Goal: Task Accomplishment & Management: Manage account settings

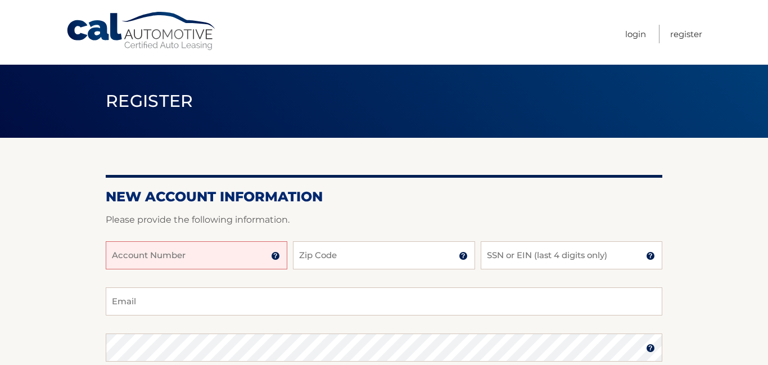
click at [250, 256] on input "Account Number" at bounding box center [197, 255] width 182 height 28
click at [282, 260] on input "Account Number" at bounding box center [197, 255] width 182 height 28
click at [275, 258] on img at bounding box center [275, 255] width 9 height 9
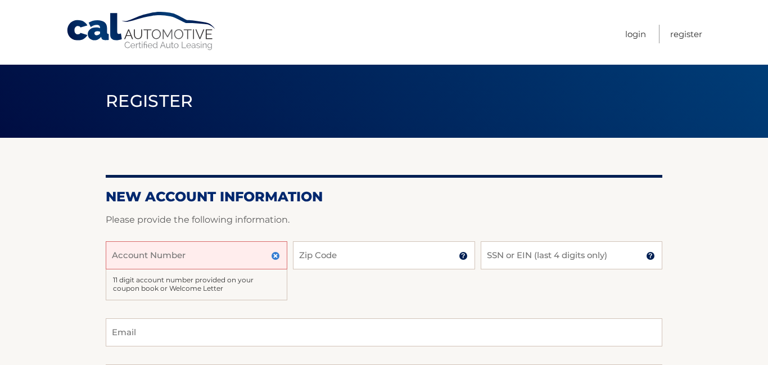
click at [158, 258] on input "Account Number" at bounding box center [197, 255] width 182 height 28
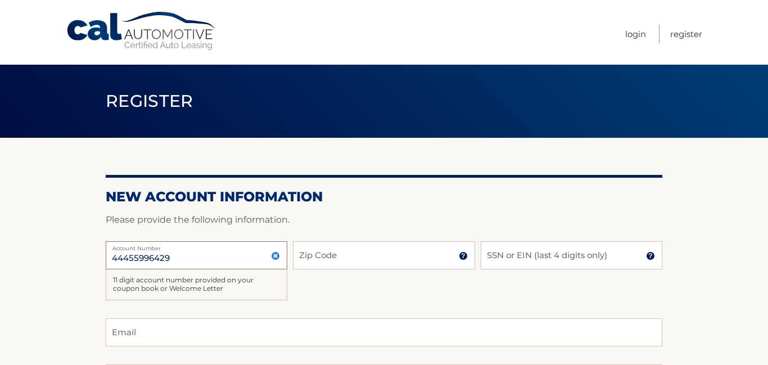
type input "44455996429"
click at [315, 263] on input "Zip Code" at bounding box center [384, 255] width 182 height 28
type input "14420"
click at [511, 261] on input "SSN or EIN (last 4 digits only)" at bounding box center [572, 255] width 182 height 28
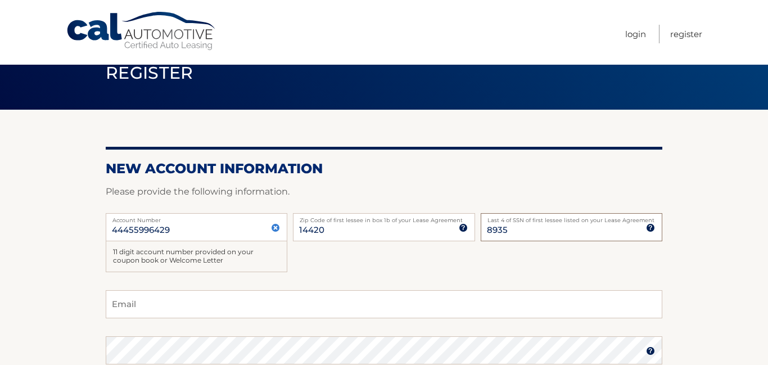
scroll to position [34, 0]
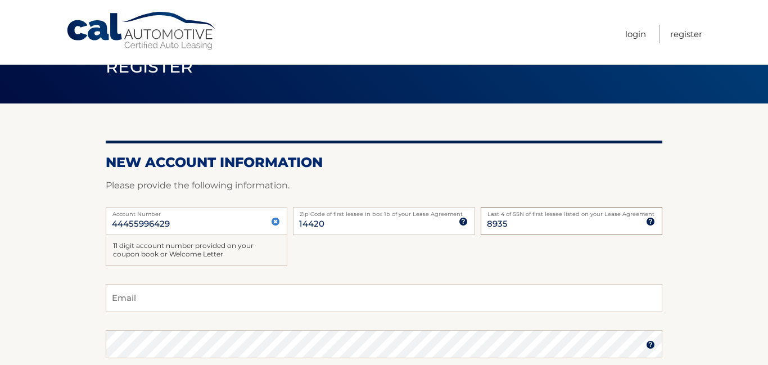
type input "8935"
click at [297, 301] on input "Email" at bounding box center [384, 298] width 557 height 28
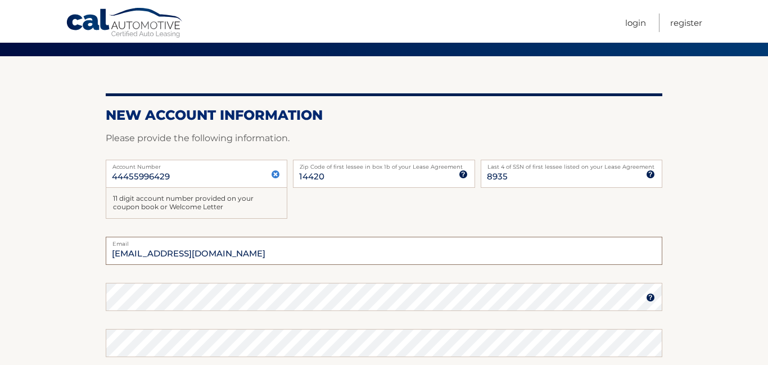
scroll to position [84, 0]
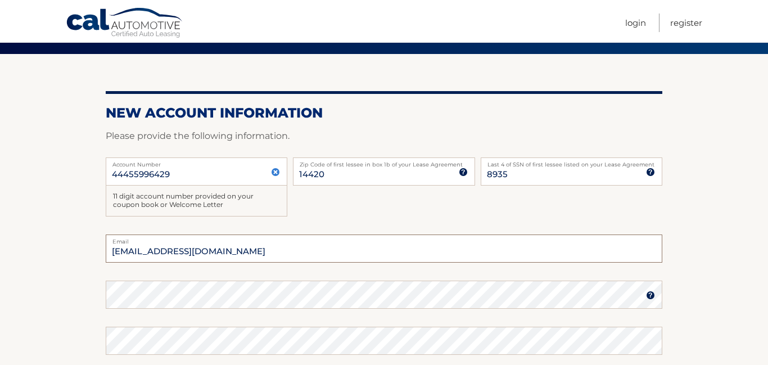
type input "spike8959@gmail.com"
click at [651, 299] on img at bounding box center [650, 295] width 9 height 9
click at [277, 173] on img at bounding box center [275, 172] width 9 height 9
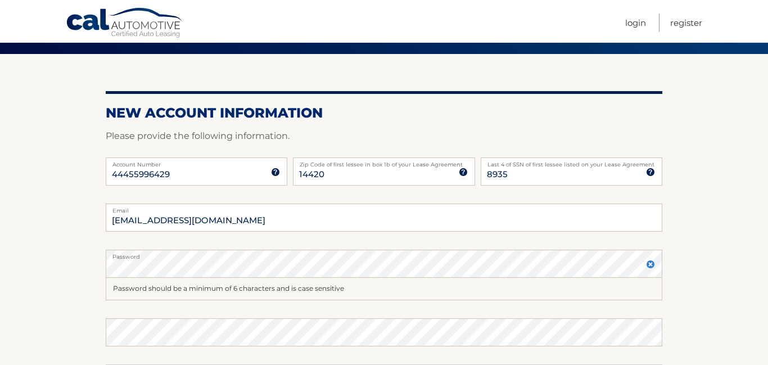
click at [652, 267] on img at bounding box center [650, 264] width 9 height 9
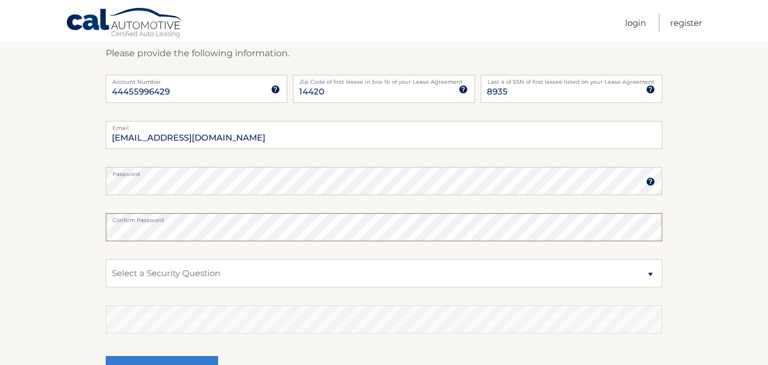
scroll to position [193, 0]
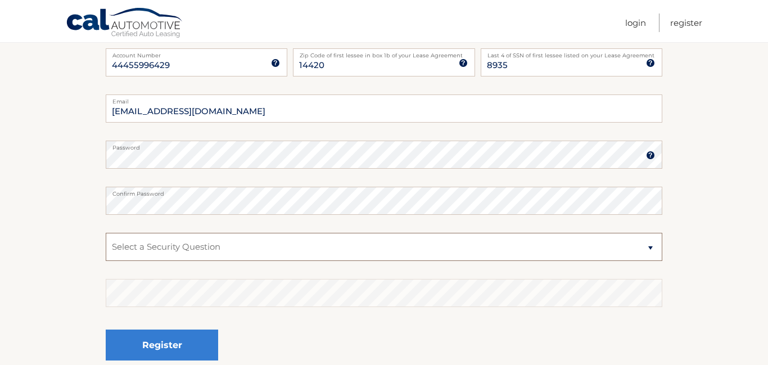
click at [215, 246] on select "Select a Security Question What was the name of your elementary school? What is…" at bounding box center [384, 247] width 557 height 28
select select "2"
click at [106, 233] on select "Select a Security Question What was the name of your elementary school? What is…" at bounding box center [384, 247] width 557 height 28
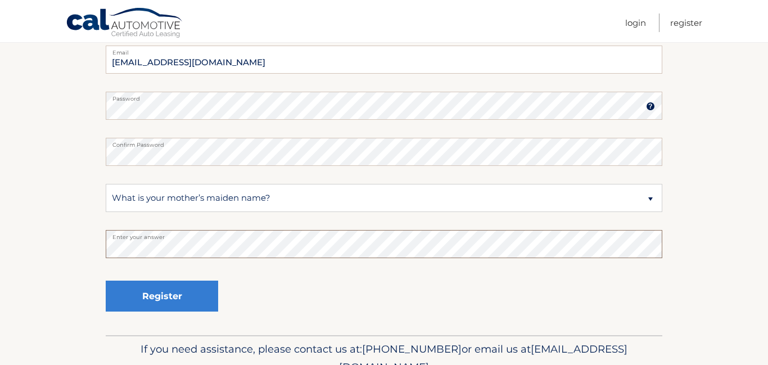
scroll to position [244, 0]
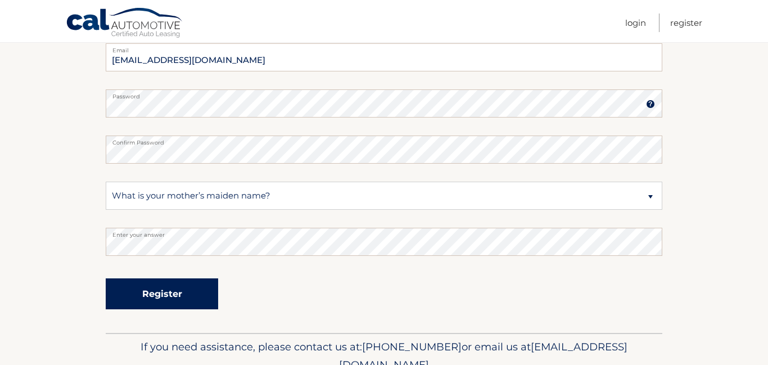
click at [205, 296] on button "Register" at bounding box center [162, 293] width 112 height 31
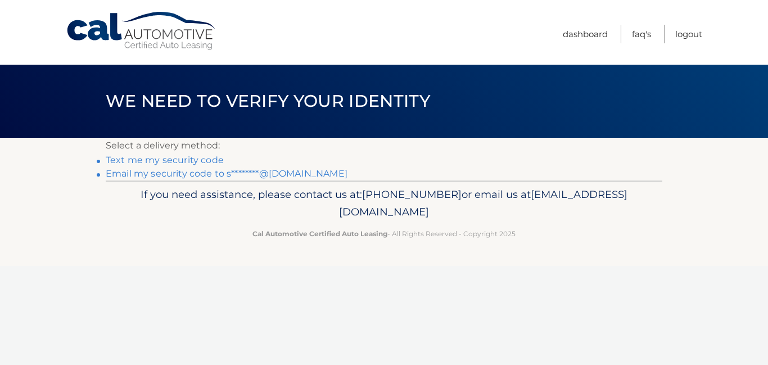
click at [202, 161] on link "Text me my security code" at bounding box center [165, 160] width 118 height 11
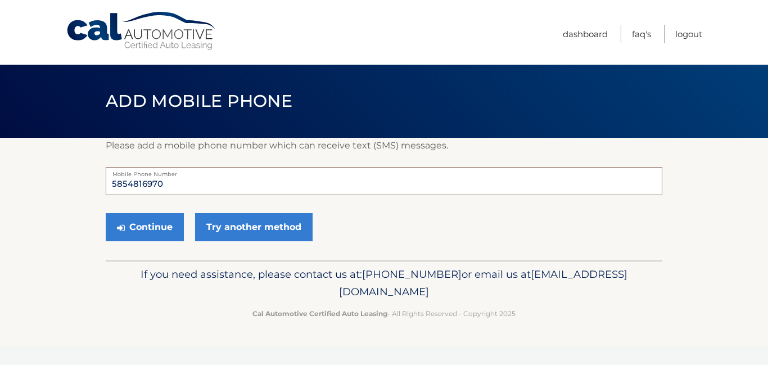
click at [165, 185] on input "5854816970" at bounding box center [384, 181] width 557 height 28
type input "5854816954"
click at [150, 232] on button "Continue" at bounding box center [145, 227] width 78 height 28
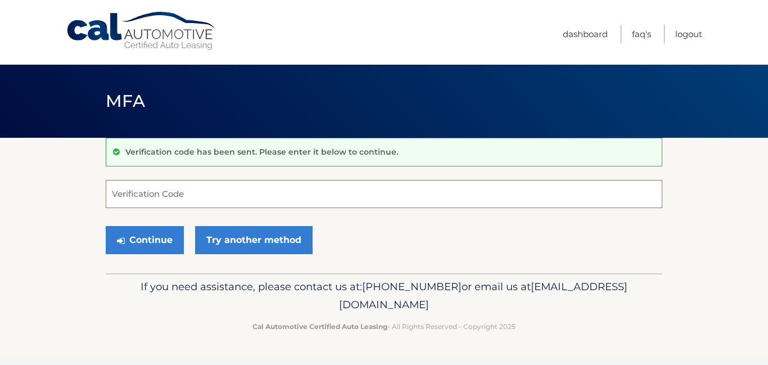
click at [128, 197] on input "Verification Code" at bounding box center [384, 194] width 557 height 28
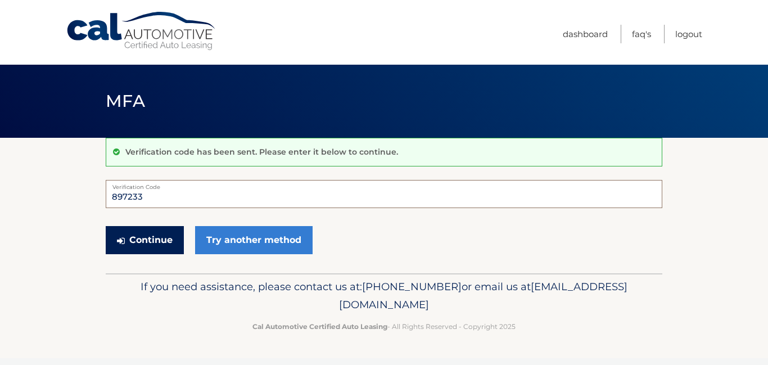
type input "897233"
click at [132, 247] on button "Continue" at bounding box center [145, 240] width 78 height 28
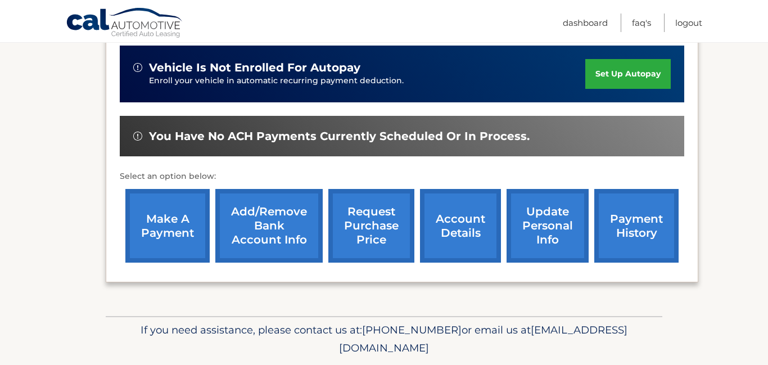
scroll to position [281, 0]
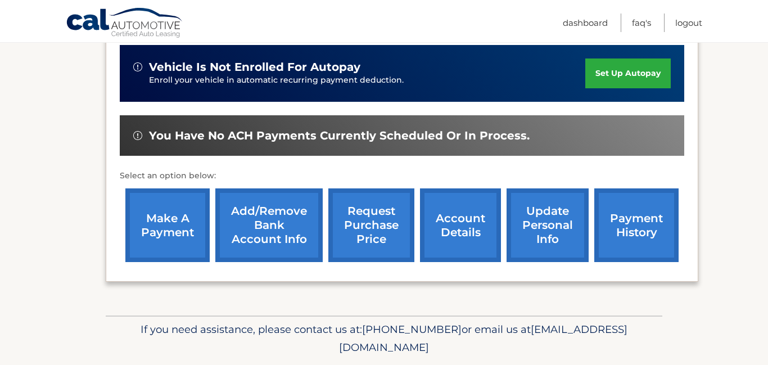
click at [261, 216] on link "Add/Remove bank account info" at bounding box center [268, 225] width 107 height 74
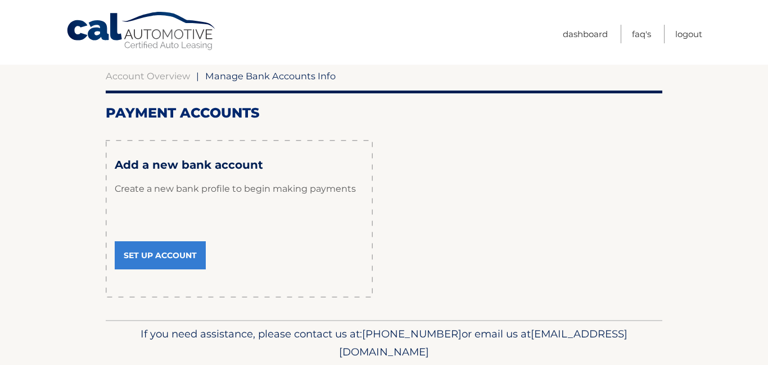
scroll to position [101, 0]
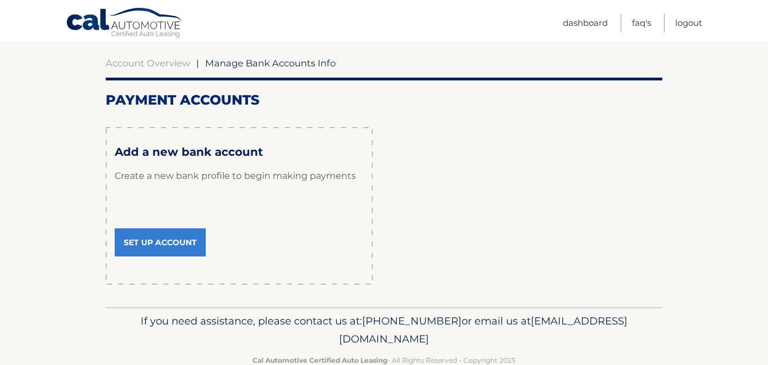
click at [179, 238] on link "Set Up Account" at bounding box center [160, 242] width 91 height 28
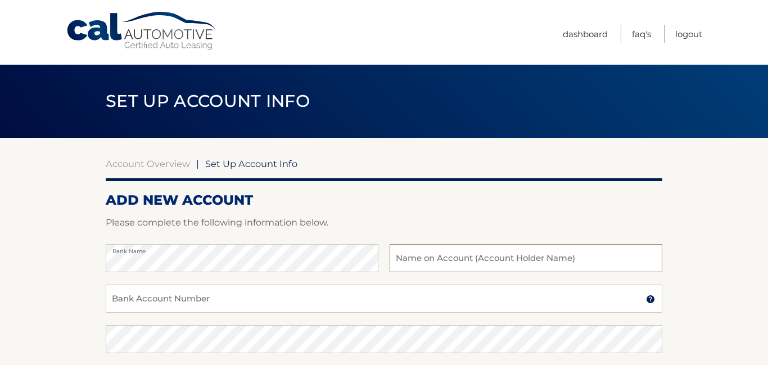
click at [417, 254] on input "text" at bounding box center [526, 258] width 273 height 28
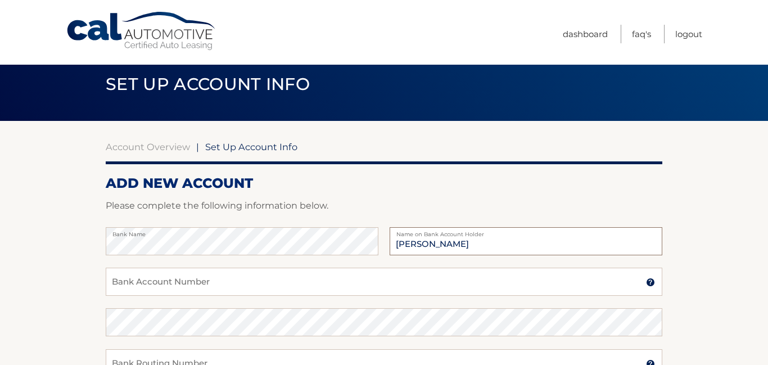
scroll to position [17, 0]
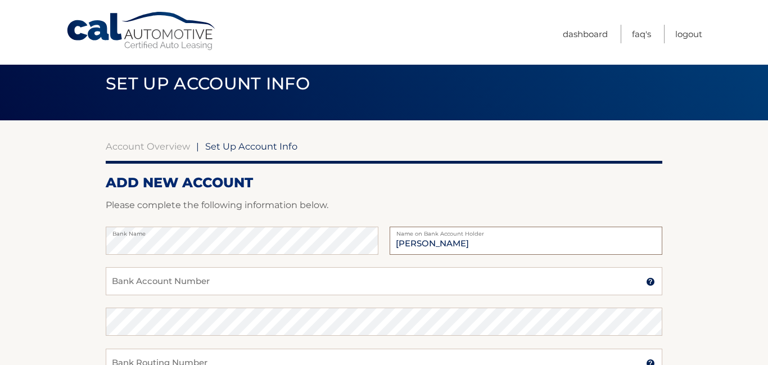
type input "Alton G Brown"
click at [204, 285] on input "Bank Account Number" at bounding box center [384, 281] width 557 height 28
type input "222370440"
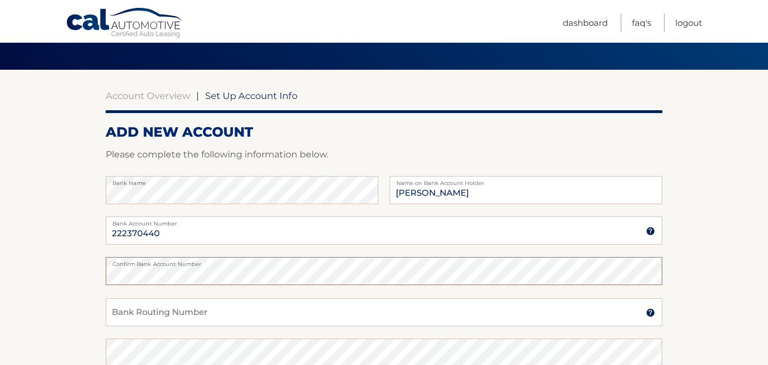
scroll to position [132, 0]
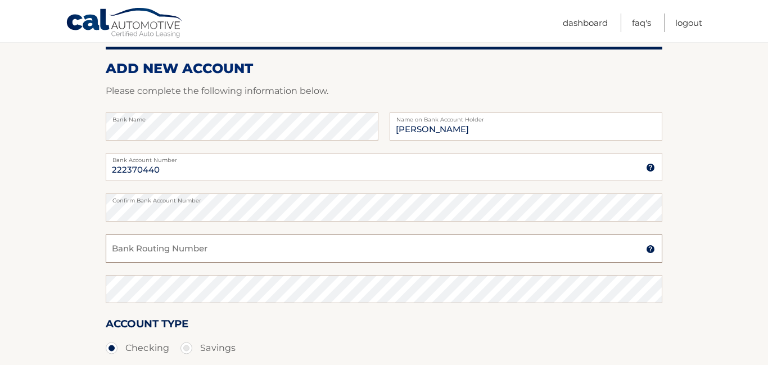
click at [168, 243] on input "Bank Routing Number" at bounding box center [384, 248] width 557 height 28
type input "000535064080"
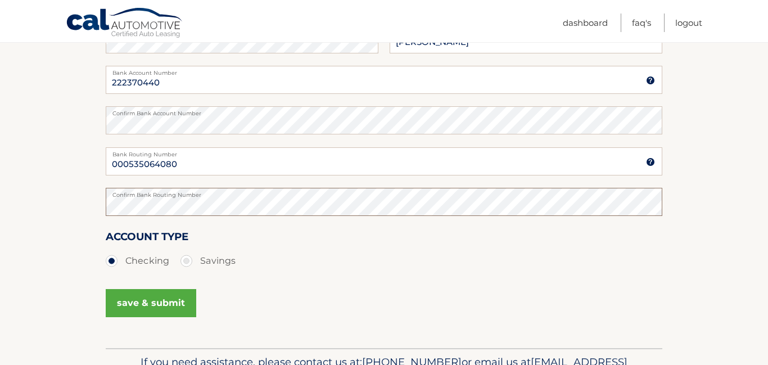
scroll to position [220, 0]
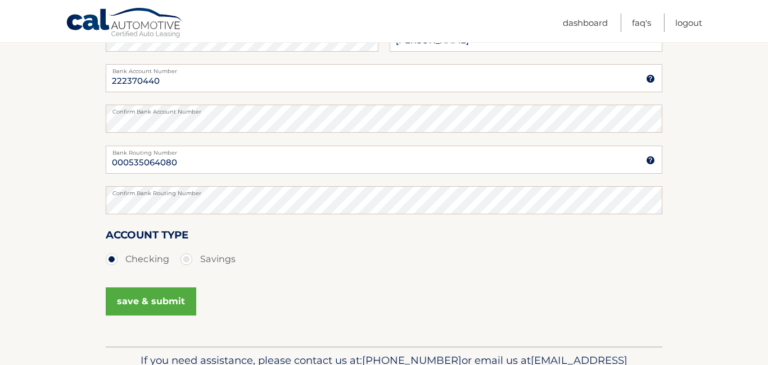
click at [148, 305] on button "save & submit" at bounding box center [151, 301] width 91 height 28
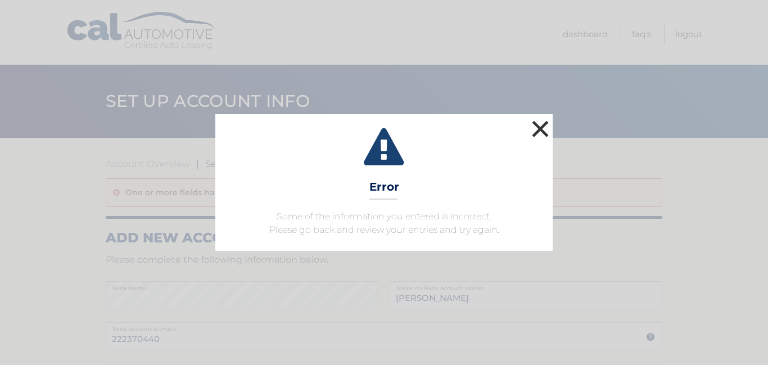
click at [539, 122] on button "×" at bounding box center [540, 129] width 22 height 22
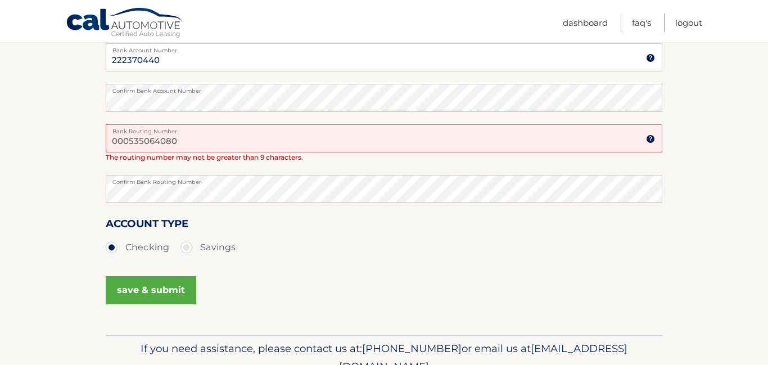
scroll to position [278, 0]
click at [129, 143] on input "000535064080" at bounding box center [384, 139] width 557 height 28
type input "535064080"
click at [152, 286] on button "save & submit" at bounding box center [151, 291] width 91 height 28
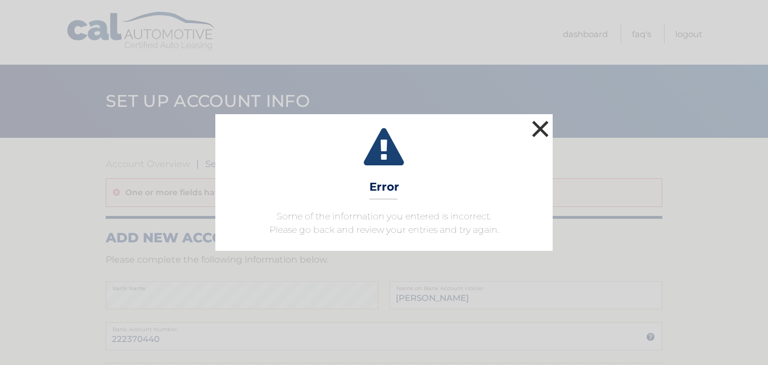
click at [549, 132] on button "×" at bounding box center [540, 129] width 22 height 22
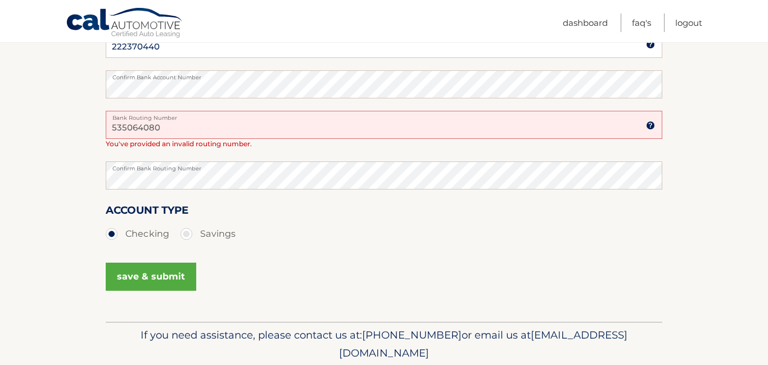
scroll to position [334, 0]
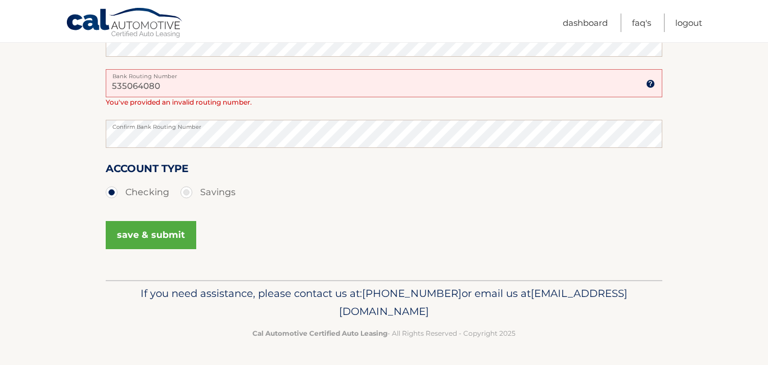
click at [186, 84] on input "535064080" at bounding box center [384, 83] width 557 height 28
type input "5"
click at [115, 84] on input "Bank Routing Number" at bounding box center [384, 83] width 557 height 28
type input "535064080"
click at [139, 235] on button "save & submit" at bounding box center [151, 235] width 91 height 28
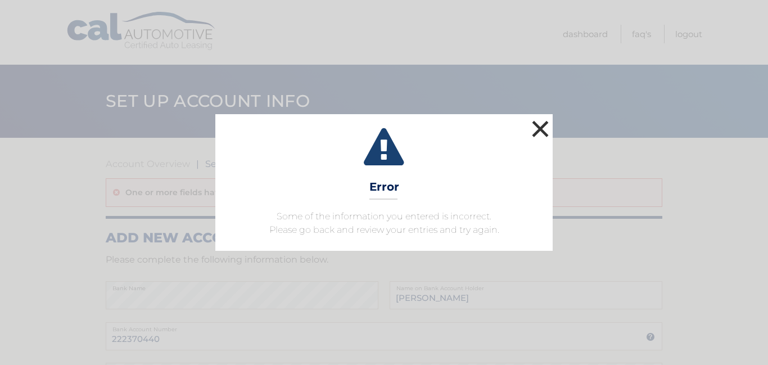
click at [547, 125] on button "×" at bounding box center [540, 129] width 22 height 22
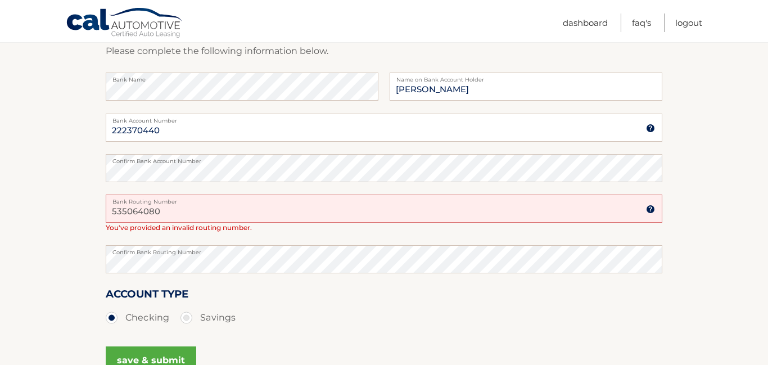
scroll to position [212, 0]
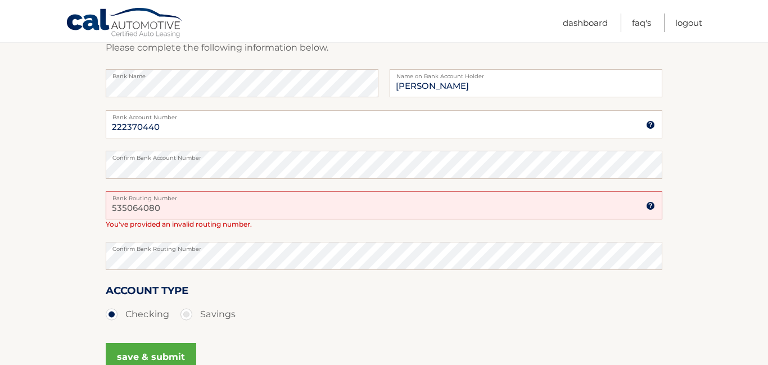
drag, startPoint x: 171, startPoint y: 204, endPoint x: 143, endPoint y: 200, distance: 27.8
click at [143, 200] on div "535064080 Bank Routing Number" at bounding box center [384, 205] width 557 height 28
click at [101, 255] on section "Account Overview | Set Up Account Info One or more fields have an error. ADD NE…" at bounding box center [384, 164] width 768 height 476
drag, startPoint x: 175, startPoint y: 127, endPoint x: 79, endPoint y: 128, distance: 96.7
click at [79, 128] on section "Account Overview | Set Up Account Info One or more fields have an error. ADD NE…" at bounding box center [384, 164] width 768 height 476
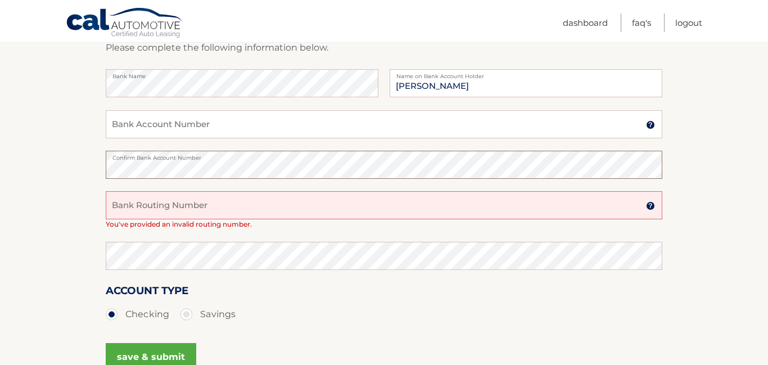
click at [100, 172] on section "Account Overview | Set Up Account Info One or more fields have an error. ADD NE…" at bounding box center [384, 164] width 768 height 476
click at [120, 130] on input "Bank Account Number" at bounding box center [384, 124] width 557 height 28
type input "0"
type input "000535064080"
click at [125, 207] on input "Bank Routing Number" at bounding box center [384, 205] width 557 height 28
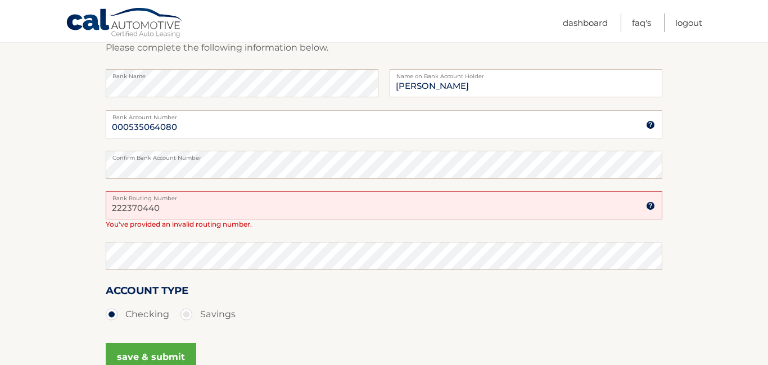
type input "222370440"
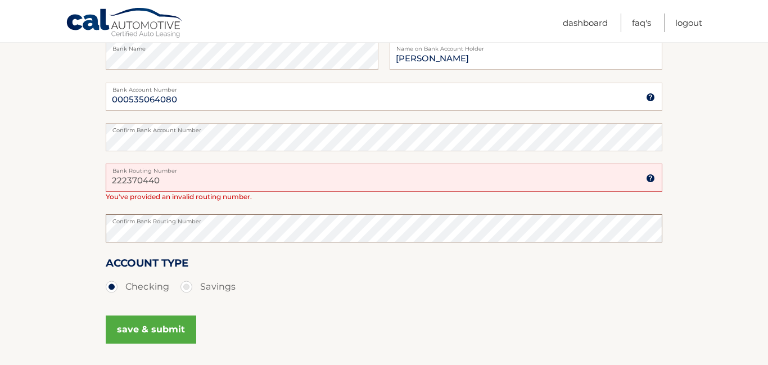
scroll to position [243, 0]
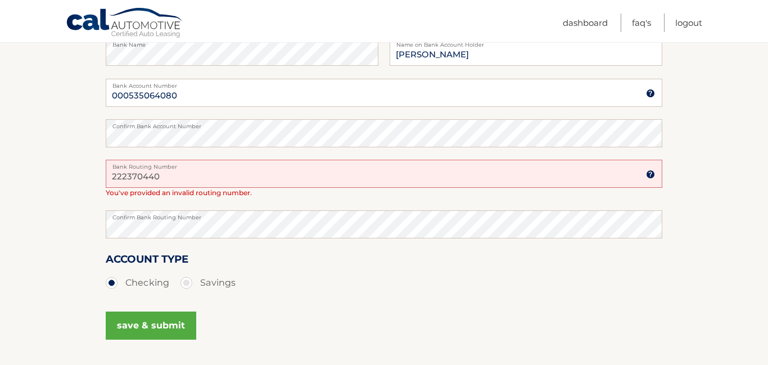
click at [138, 333] on button "save & submit" at bounding box center [151, 326] width 91 height 28
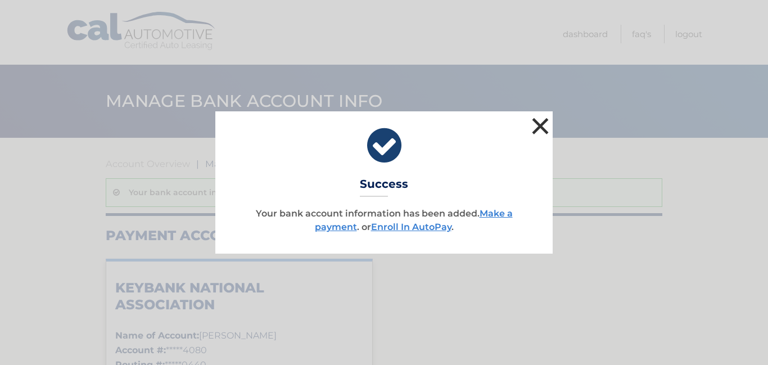
click at [536, 129] on button "×" at bounding box center [540, 126] width 22 height 22
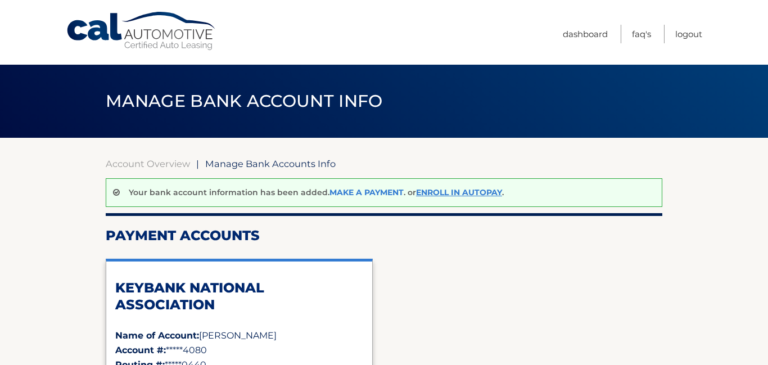
click at [359, 192] on link "Make a payment" at bounding box center [367, 192] width 74 height 10
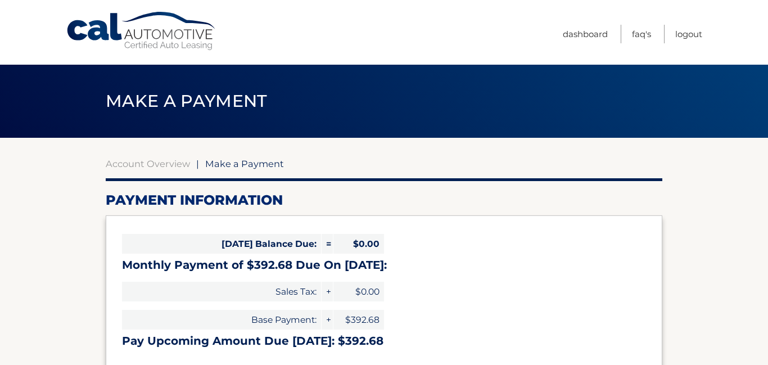
select select "ODZmNWU2MzQtOTM2Yi00MGQ0LWE1MDgtNmU4NjJhMmZmY2Ew"
click at [692, 35] on link "Logout" at bounding box center [688, 34] width 27 height 19
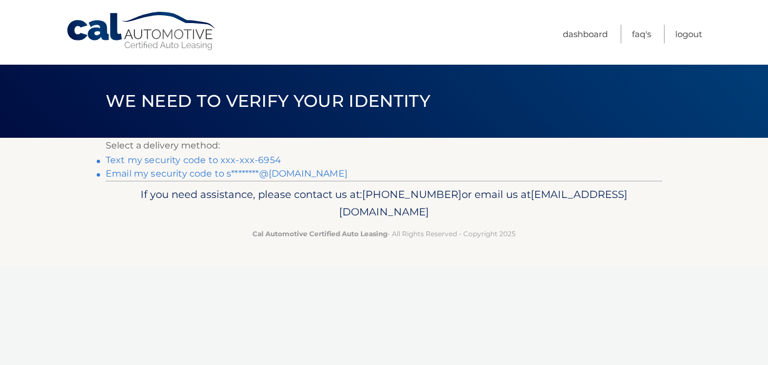
click at [209, 163] on link "Text my security code to xxx-xxx-6954" at bounding box center [193, 160] width 175 height 11
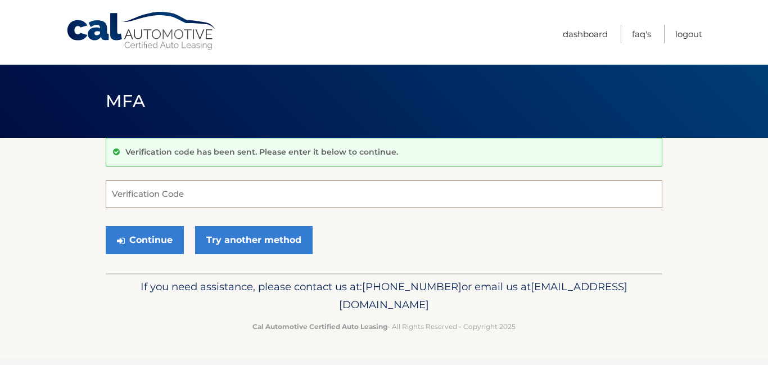
click at [188, 196] on input "Verification Code" at bounding box center [384, 194] width 557 height 28
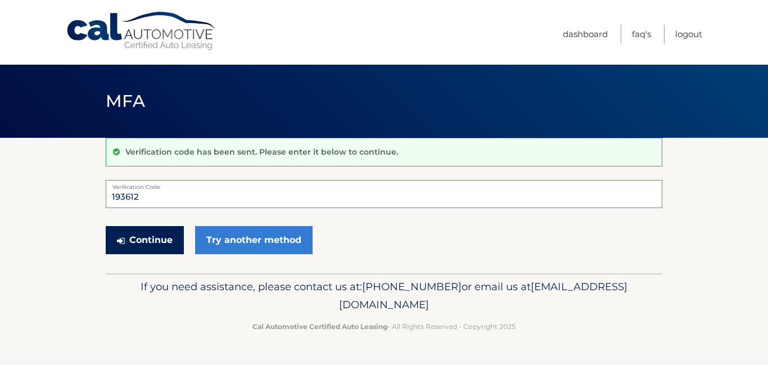
type input "193612"
click at [165, 251] on button "Continue" at bounding box center [145, 240] width 78 height 28
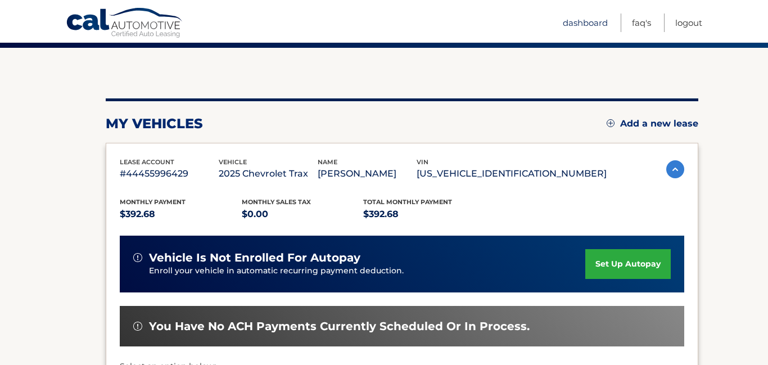
scroll to position [317, 0]
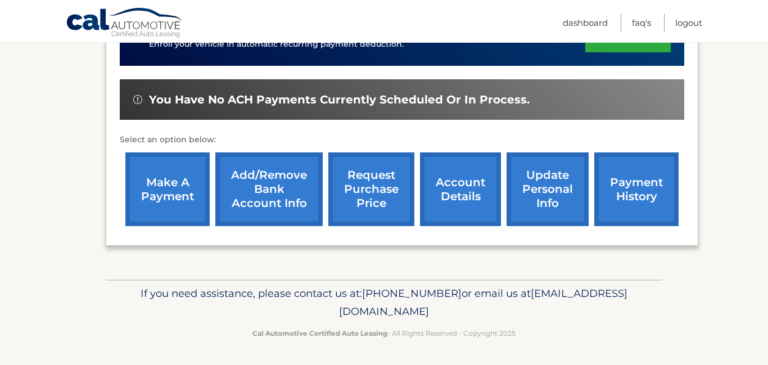
click at [453, 187] on link "account details" at bounding box center [460, 189] width 81 height 74
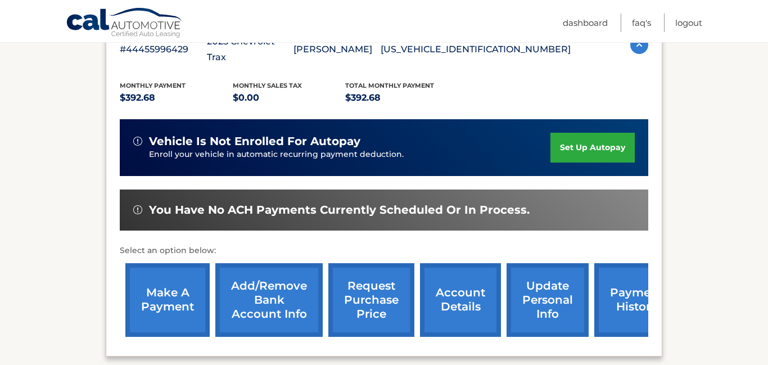
scroll to position [259, 0]
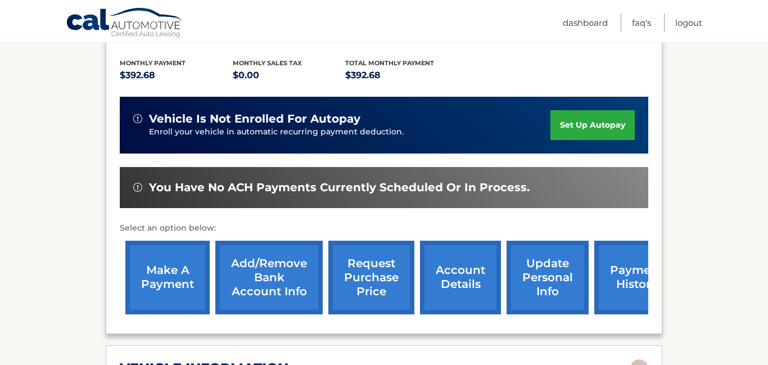
click at [554, 285] on link "update personal info" at bounding box center [548, 278] width 82 height 74
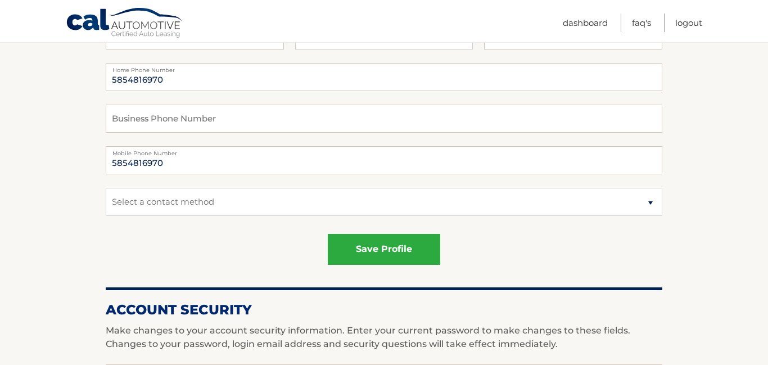
scroll to position [244, 0]
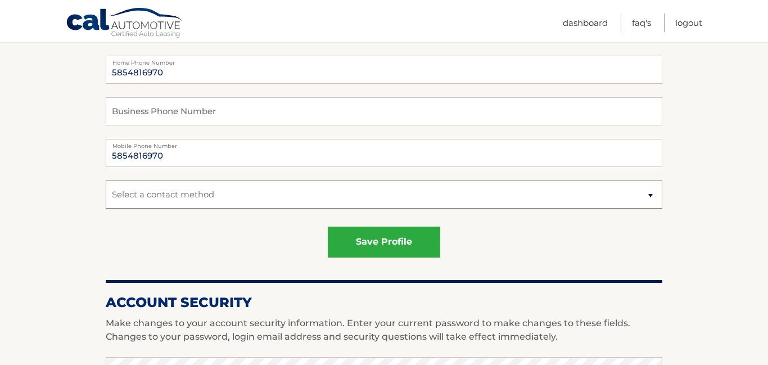
click at [652, 194] on select "Select a contact method Mobile Home" at bounding box center [384, 195] width 557 height 28
select select "1"
click at [106, 181] on select "Select a contact method Mobile Home" at bounding box center [384, 195] width 557 height 28
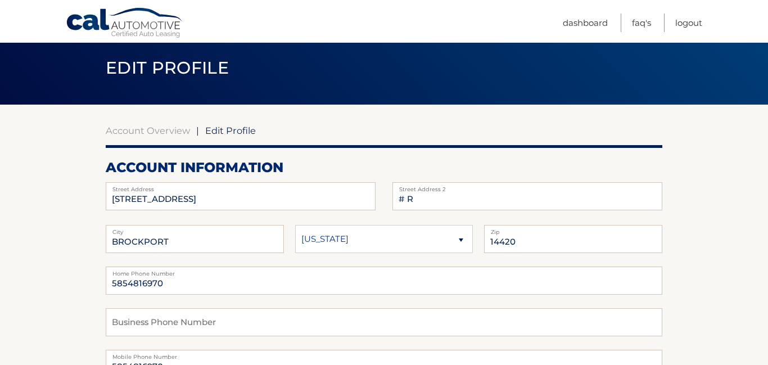
scroll to position [33, 0]
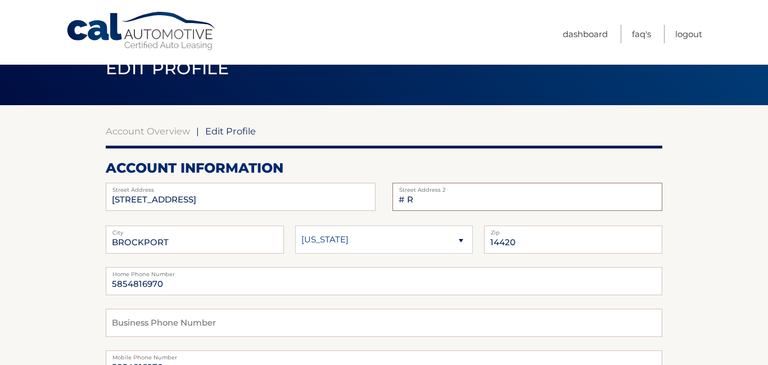
drag, startPoint x: 420, startPoint y: 202, endPoint x: 400, endPoint y: 199, distance: 19.3
click at [400, 199] on input "# R" at bounding box center [528, 197] width 270 height 28
drag, startPoint x: 299, startPoint y: 200, endPoint x: 250, endPoint y: 200, distance: 49.5
click at [250, 200] on input "[STREET_ADDRESS]" at bounding box center [241, 197] width 270 height 28
click at [318, 192] on input "[STREET_ADDRESS]" at bounding box center [241, 197] width 270 height 28
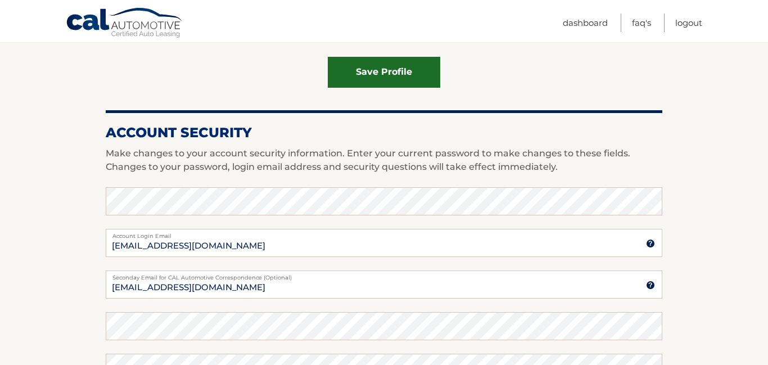
scroll to position [353, 0]
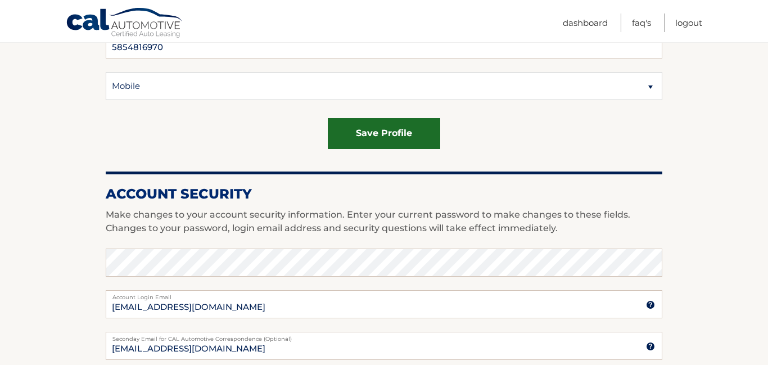
click at [375, 140] on button "save profile" at bounding box center [384, 133] width 112 height 31
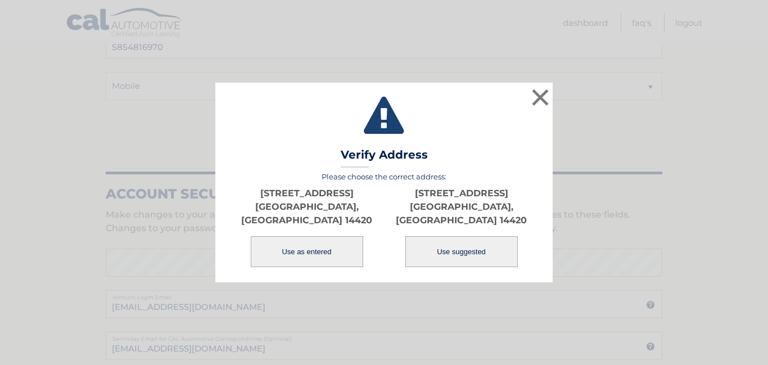
click at [427, 259] on button "Use suggested" at bounding box center [461, 251] width 112 height 31
type input "[STREET_ADDRESS]"
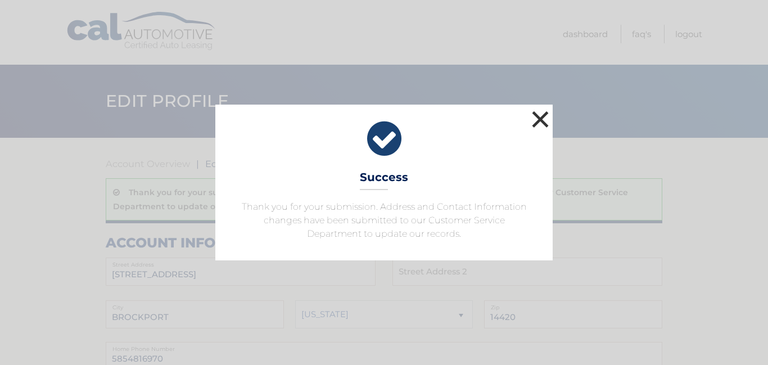
click at [534, 119] on button "×" at bounding box center [540, 119] width 22 height 22
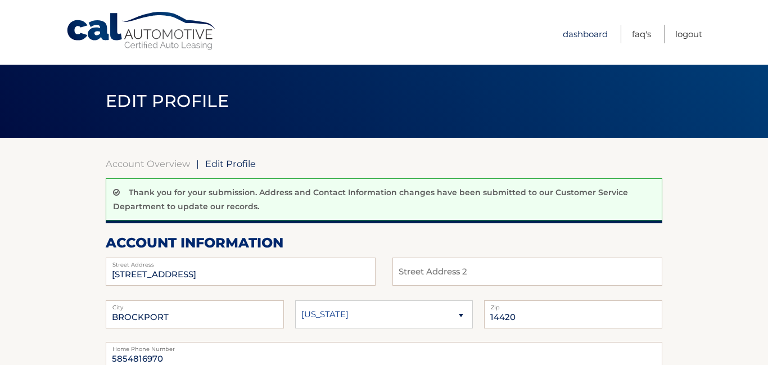
click at [583, 37] on link "Dashboard" at bounding box center [585, 34] width 45 height 19
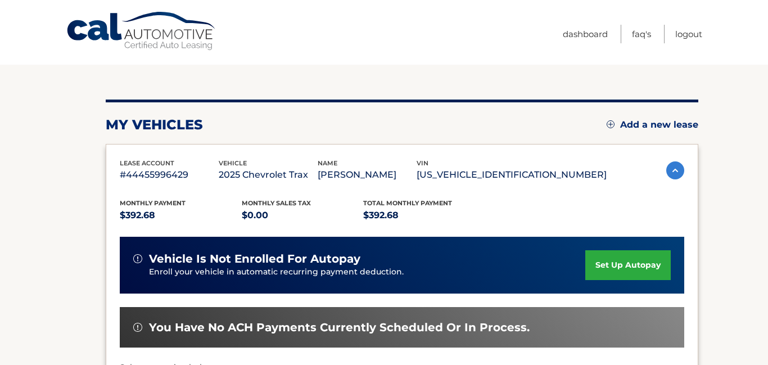
scroll to position [124, 0]
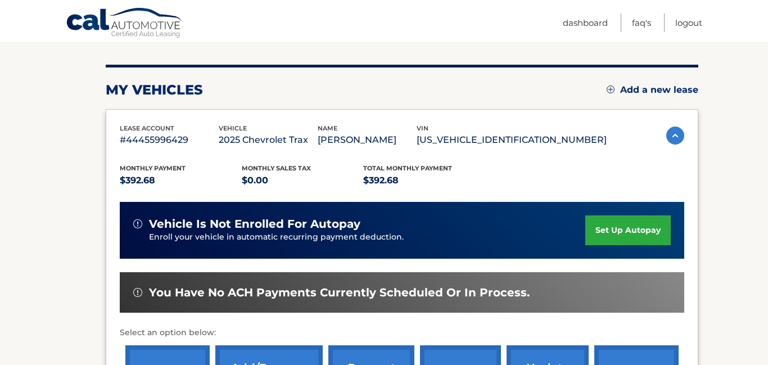
click at [673, 132] on img at bounding box center [675, 136] width 18 height 18
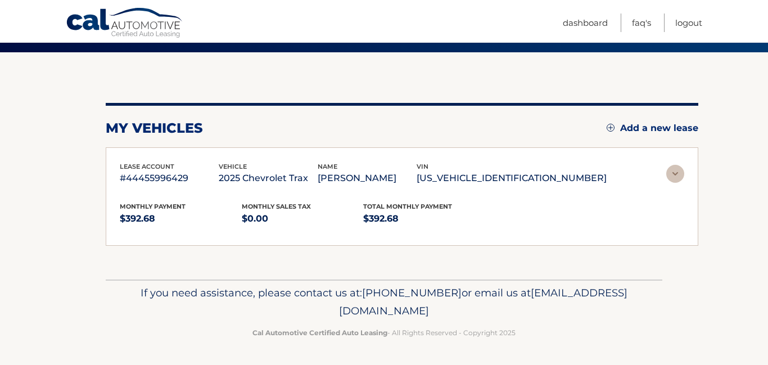
scroll to position [40, 0]
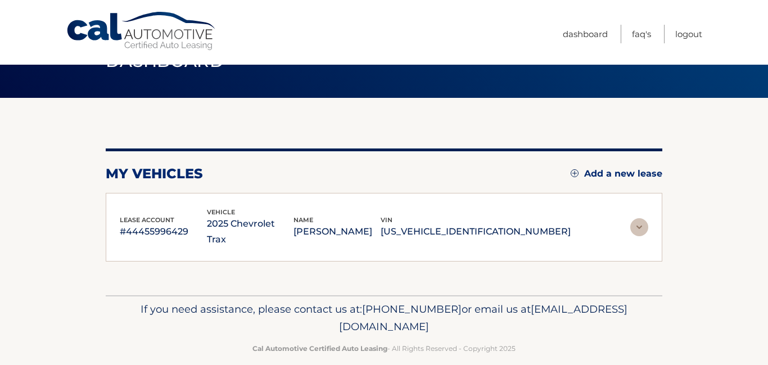
click at [643, 222] on img at bounding box center [639, 227] width 18 height 18
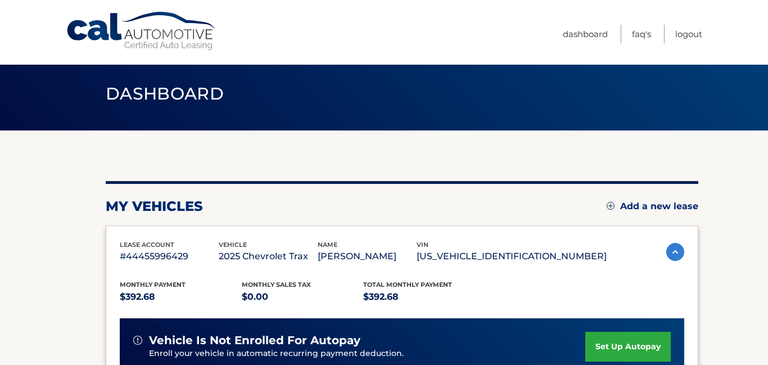
scroll to position [0, 0]
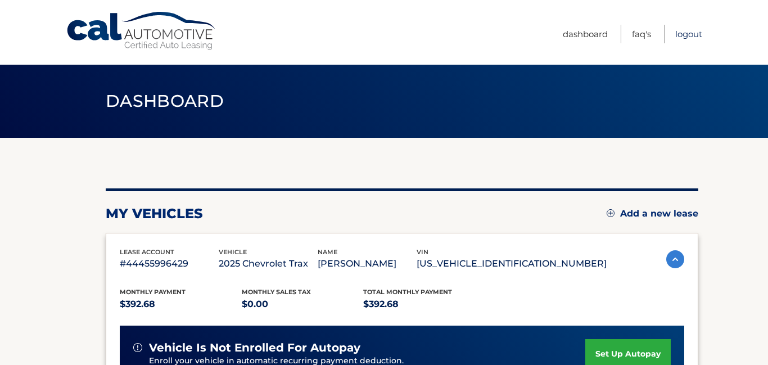
click at [685, 29] on link "Logout" at bounding box center [688, 34] width 27 height 19
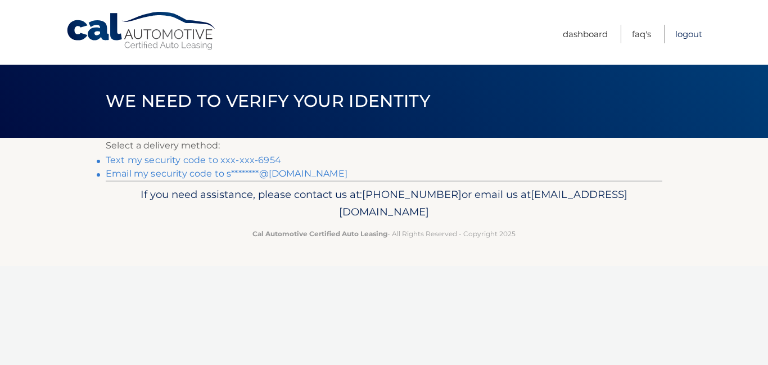
click at [701, 34] on link "Logout" at bounding box center [688, 34] width 27 height 19
click at [689, 38] on link "Logout" at bounding box center [688, 34] width 27 height 19
click at [688, 32] on link "Logout" at bounding box center [688, 34] width 27 height 19
